Goal: Navigation & Orientation: Understand site structure

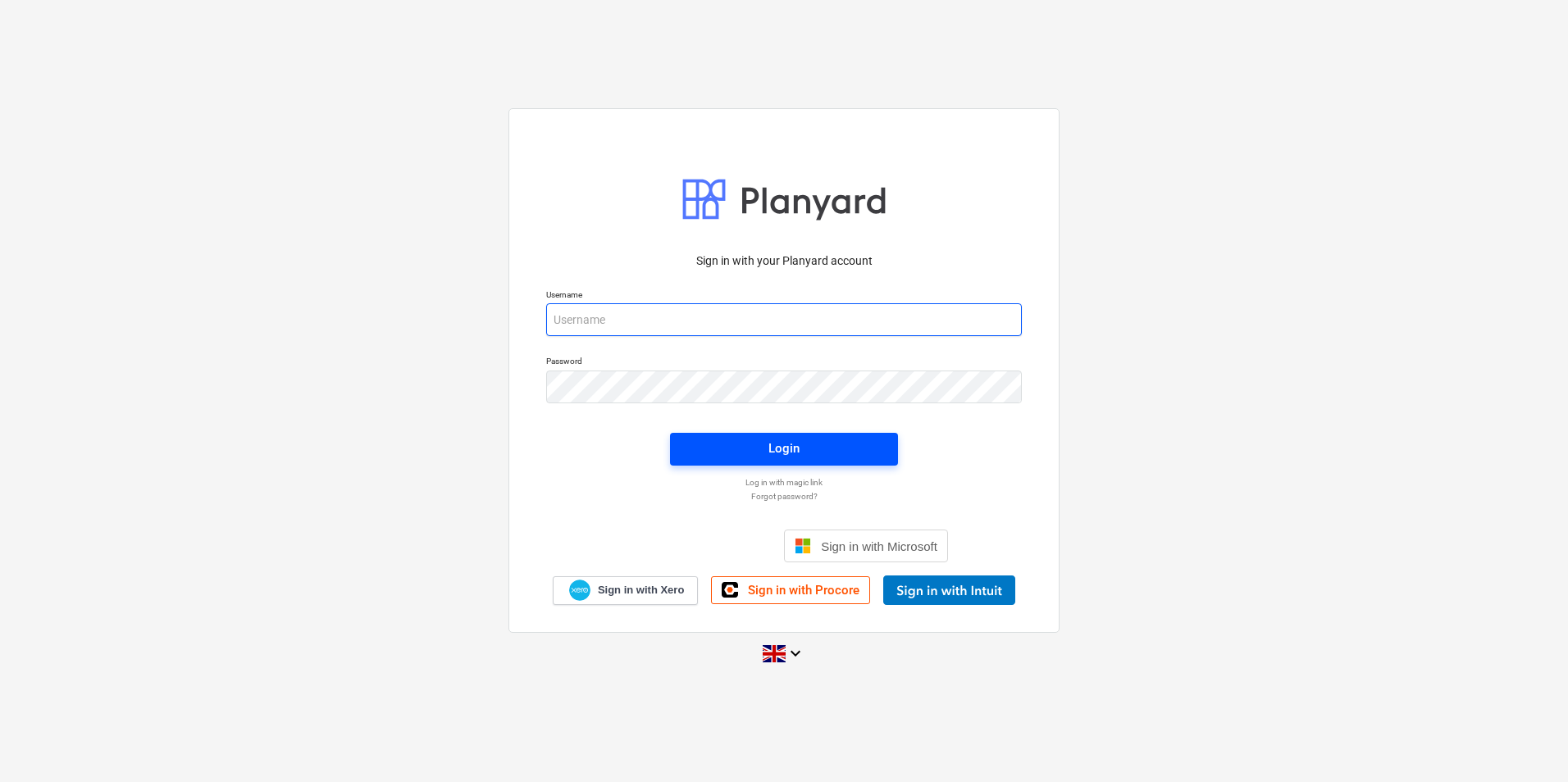
type input "[PERSON_NAME][EMAIL_ADDRESS][PERSON_NAME][DOMAIN_NAME]"
click at [748, 439] on span "Login" at bounding box center [784, 448] width 188 height 21
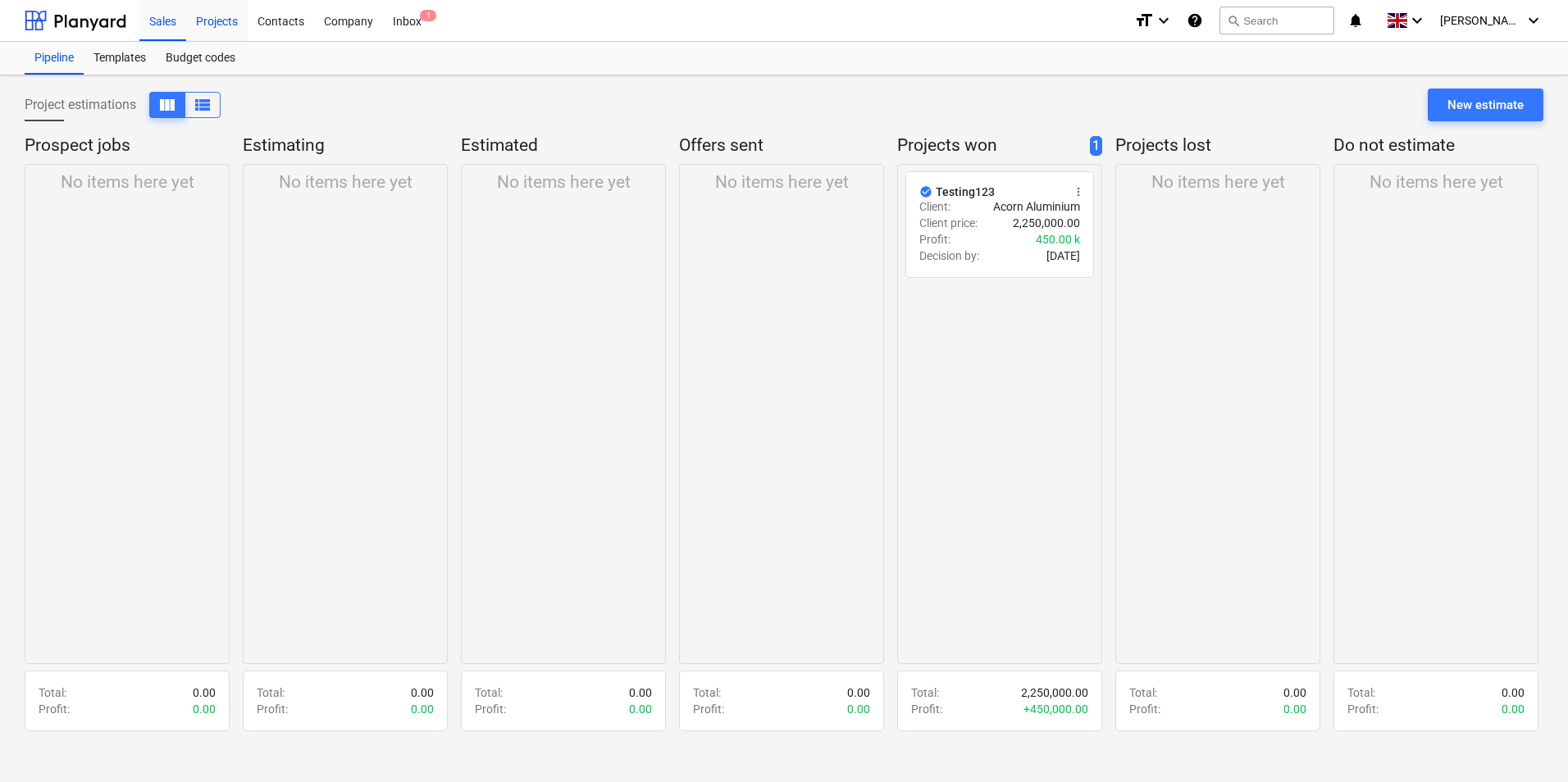
click at [216, 22] on div "Projects" at bounding box center [216, 20] width 61 height 42
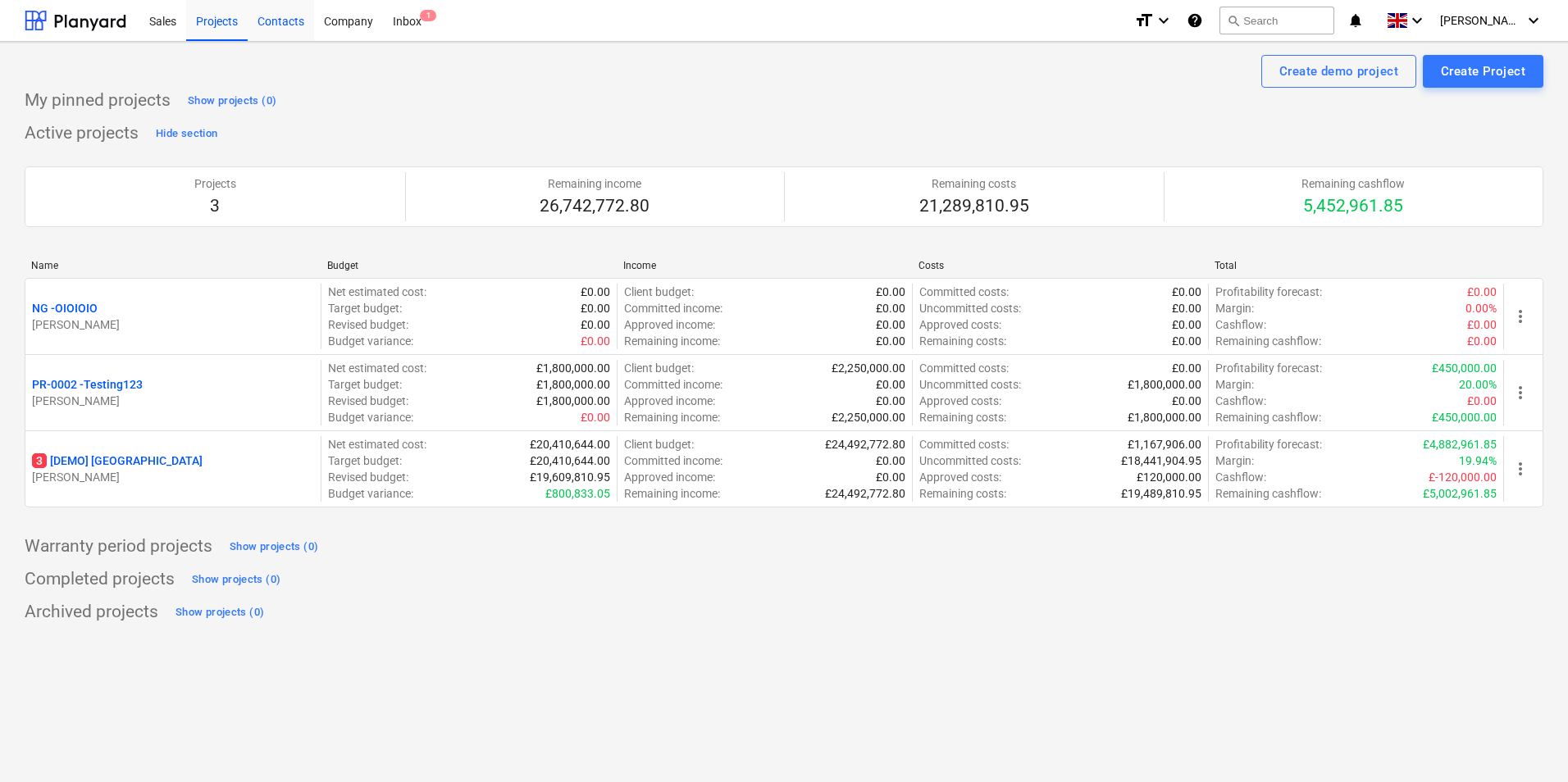
click at [301, 27] on div "Contacts" at bounding box center [281, 20] width 67 height 42
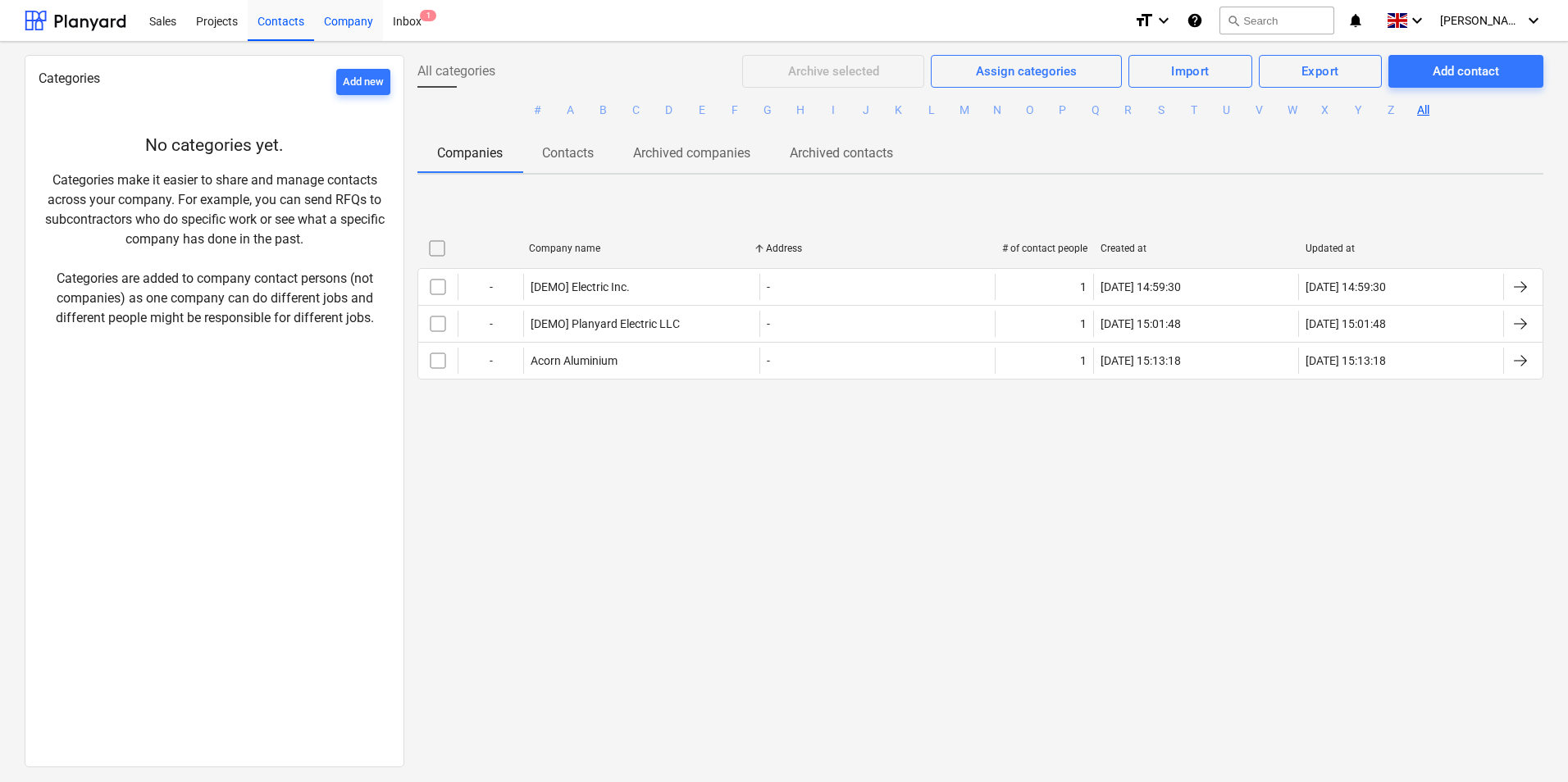
click at [360, 25] on div "Company" at bounding box center [348, 20] width 69 height 42
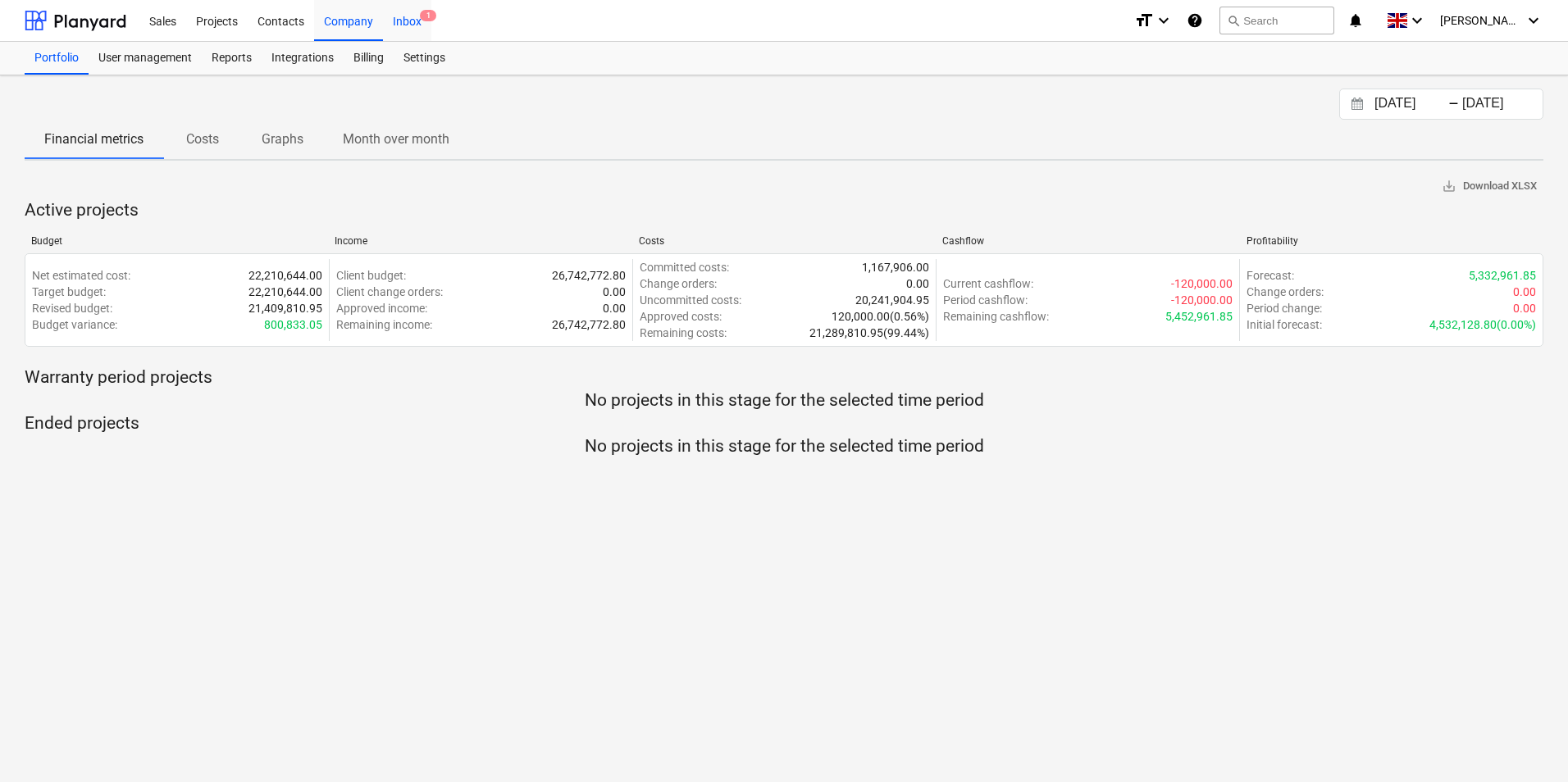
click at [394, 21] on div "Inbox 1" at bounding box center [407, 20] width 48 height 42
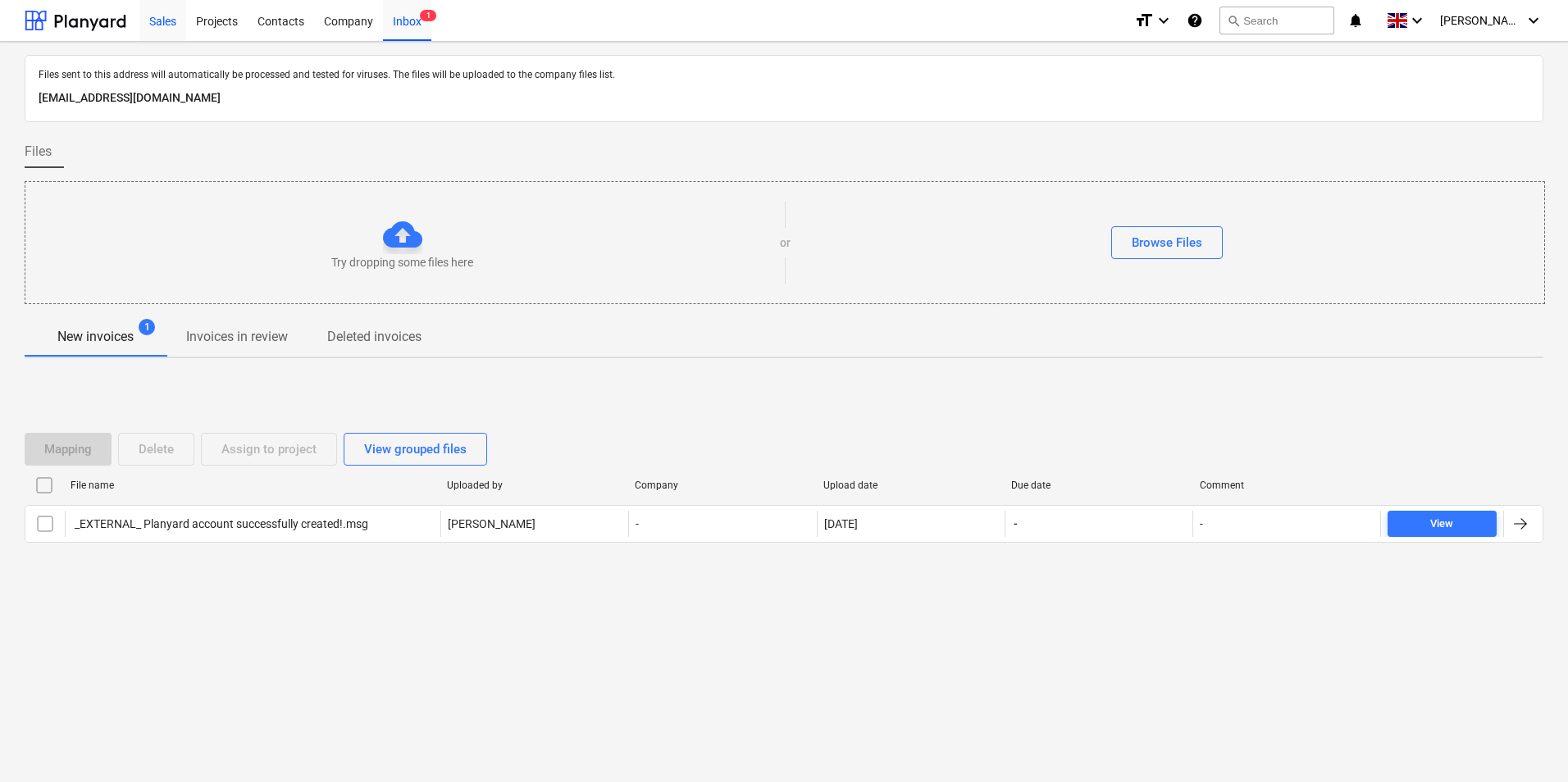
click at [148, 20] on div "Sales" at bounding box center [162, 20] width 47 height 42
